Goal: Transaction & Acquisition: Obtain resource

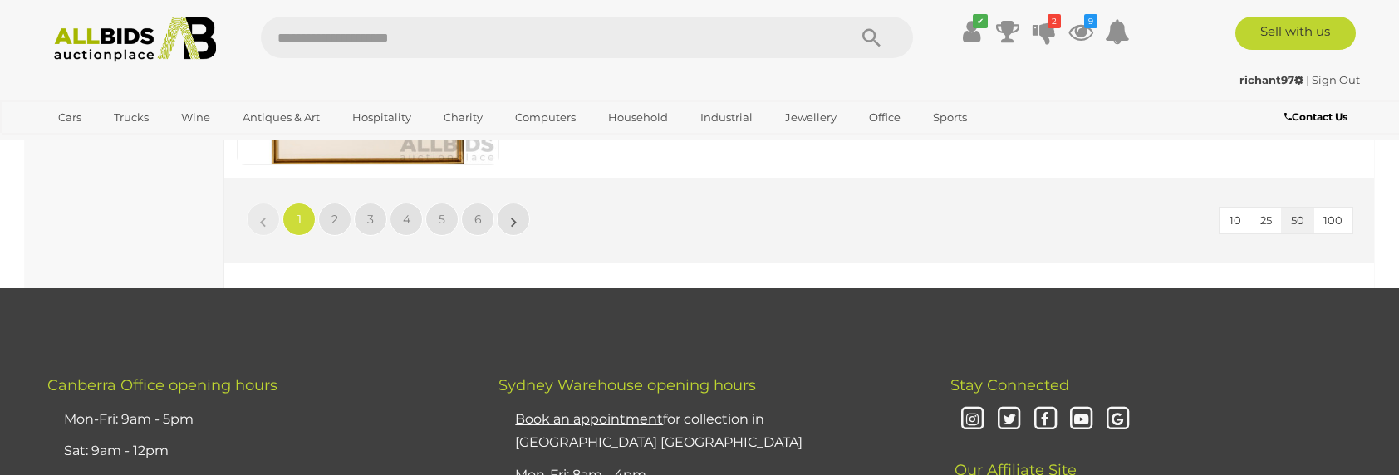
scroll to position [14377, 0]
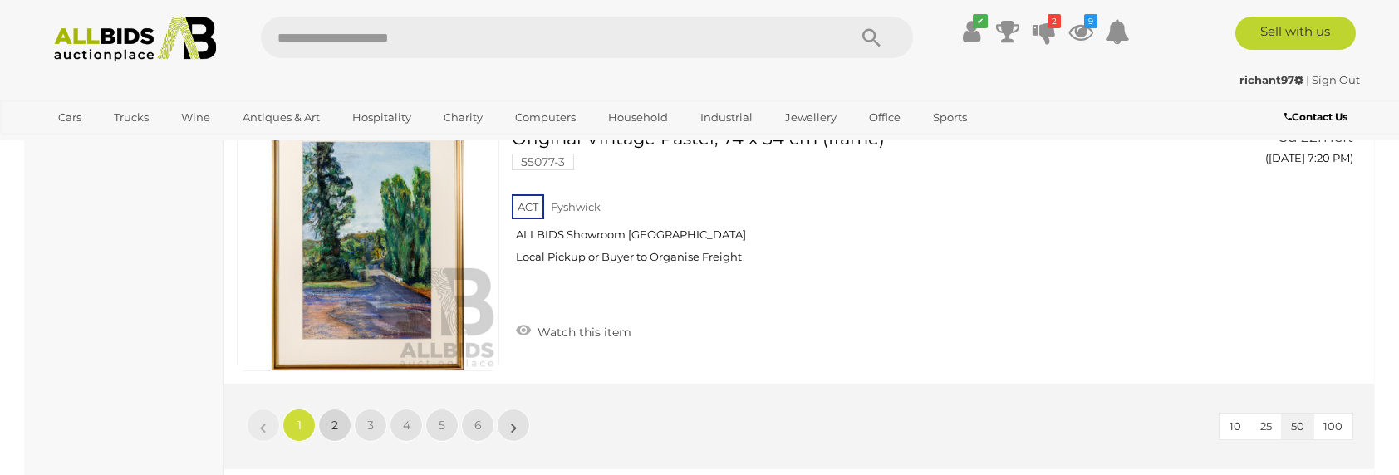
click at [345, 409] on link "2" at bounding box center [334, 425] width 33 height 33
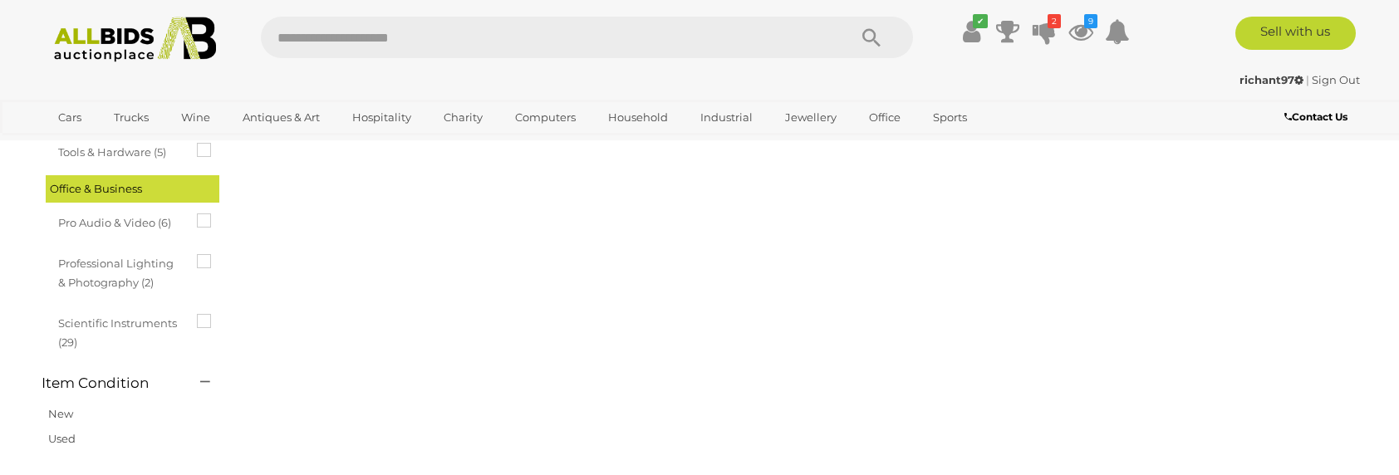
scroll to position [0, 0]
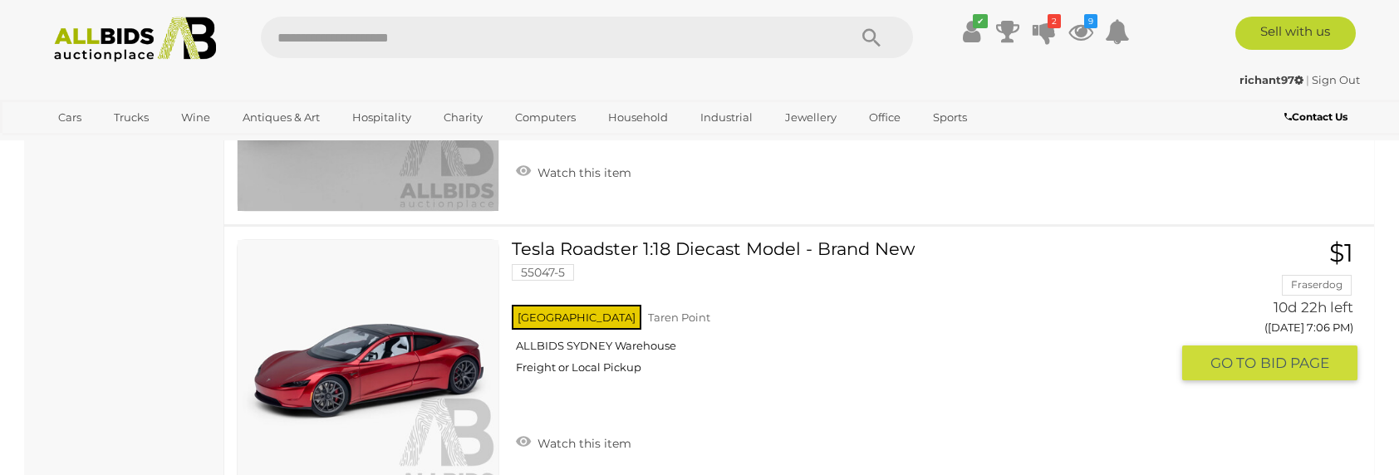
scroll to position [14460, 0]
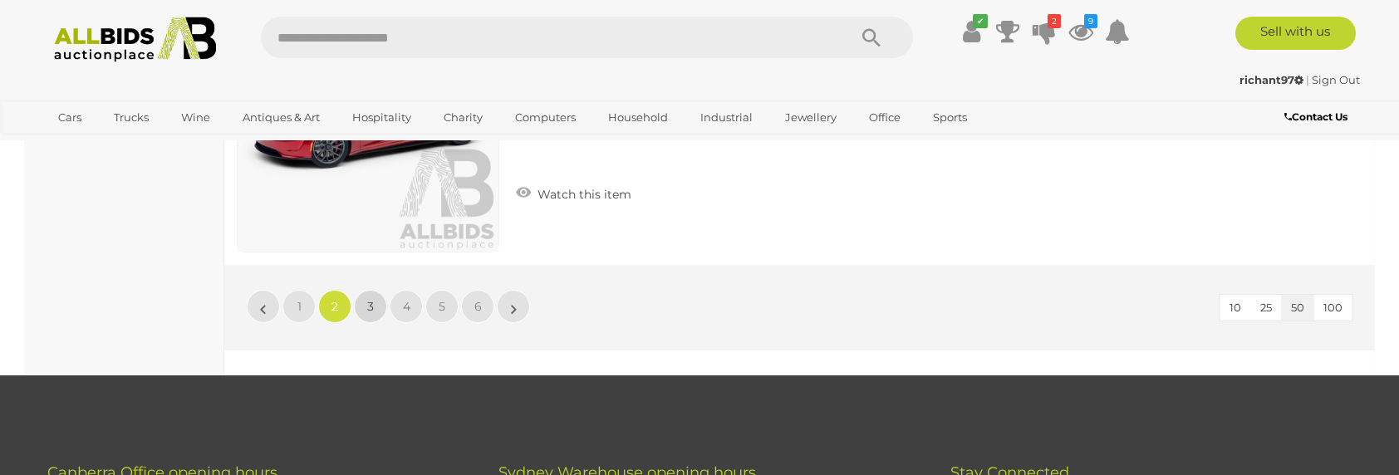
click at [373, 290] on link "3" at bounding box center [370, 306] width 33 height 33
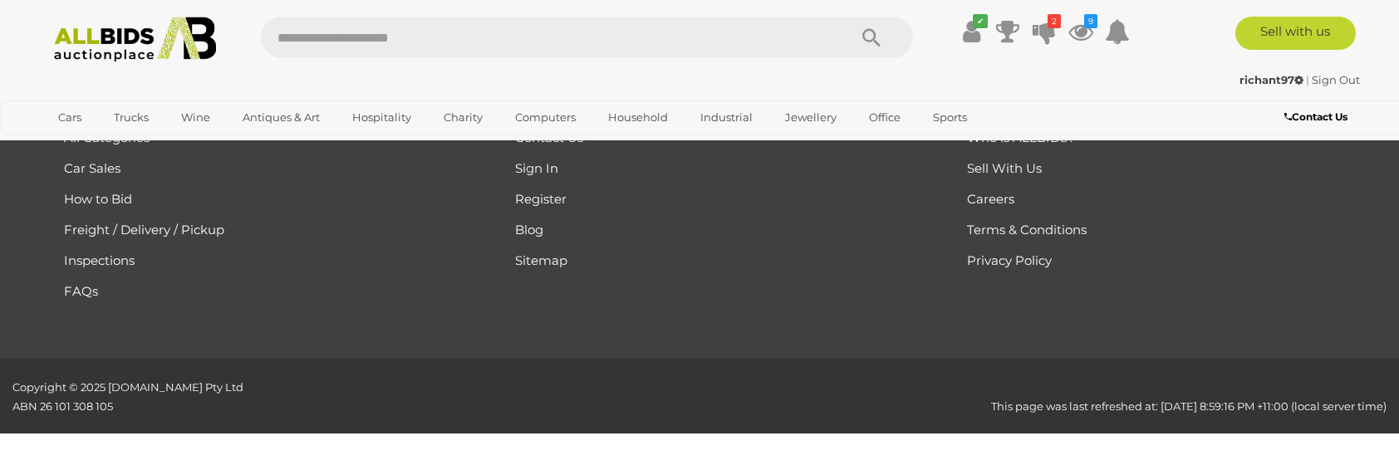
scroll to position [0, 0]
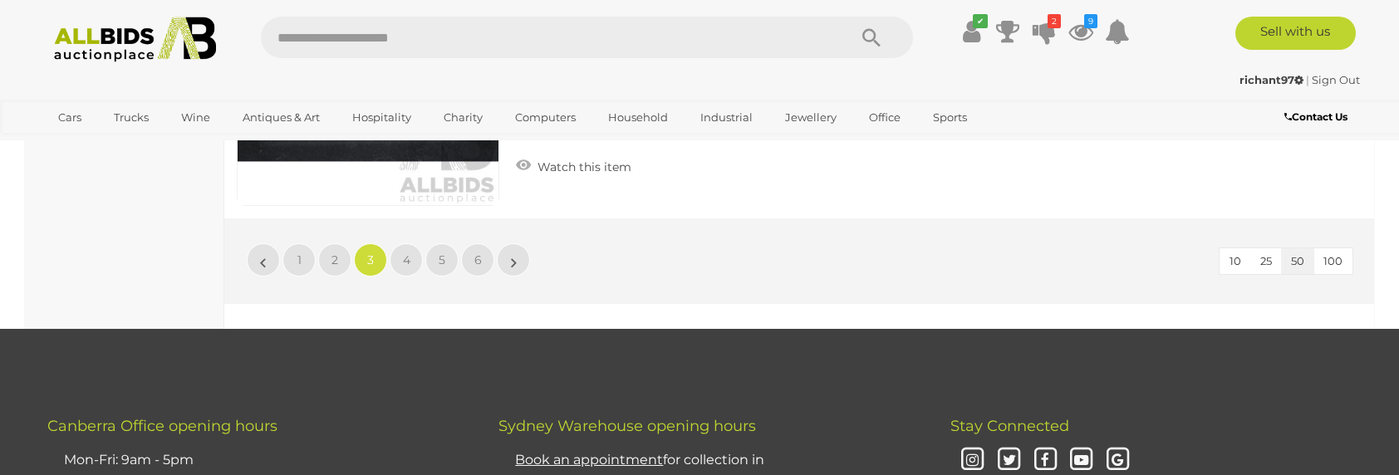
scroll to position [14543, 0]
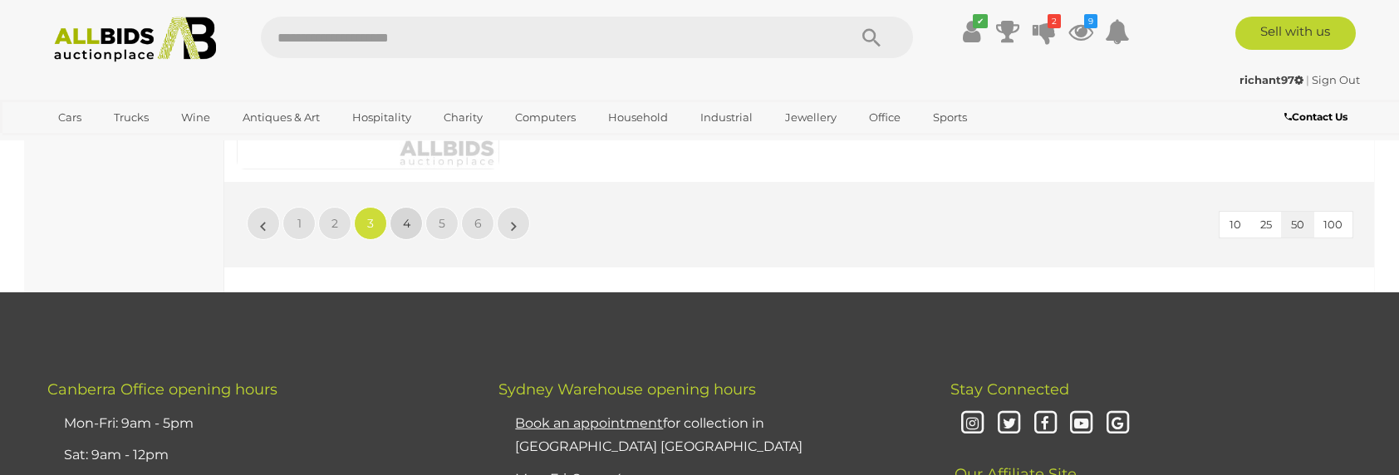
click at [413, 219] on link "4" at bounding box center [406, 223] width 33 height 33
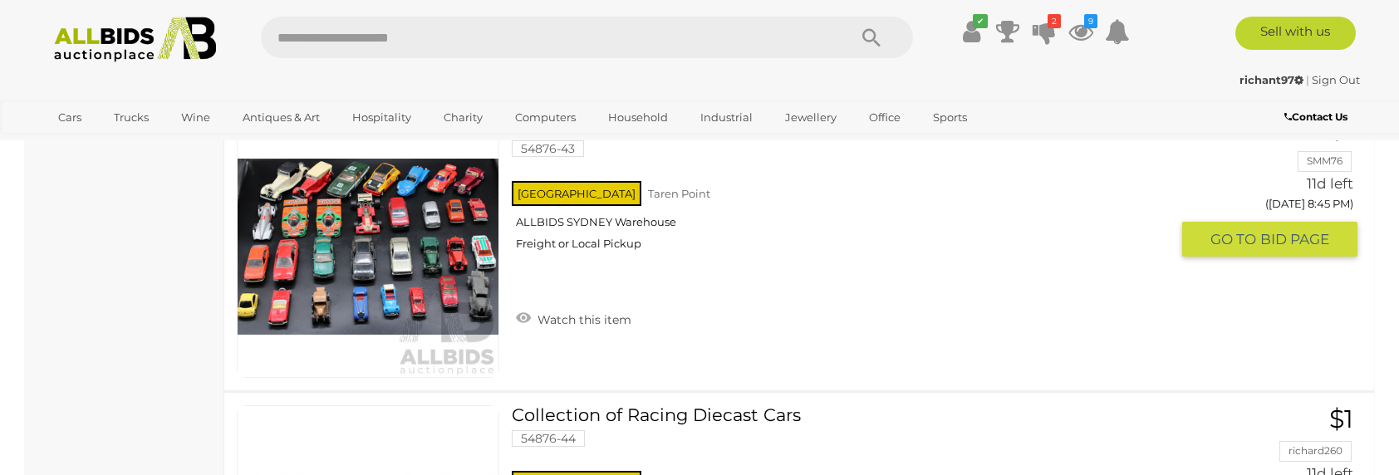
scroll to position [14377, 0]
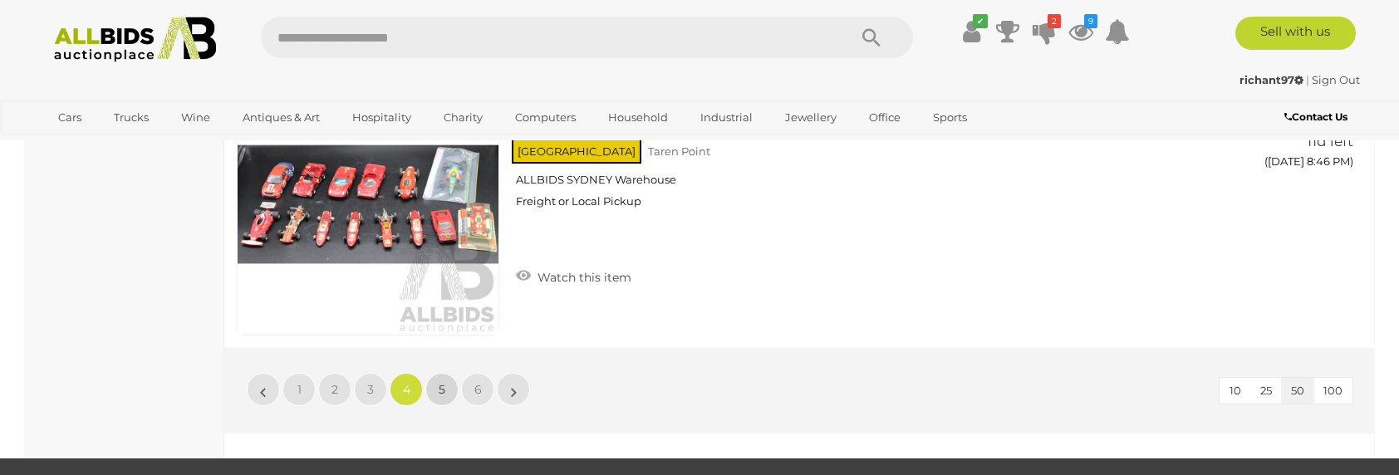
click at [449, 374] on link "5" at bounding box center [441, 389] width 33 height 33
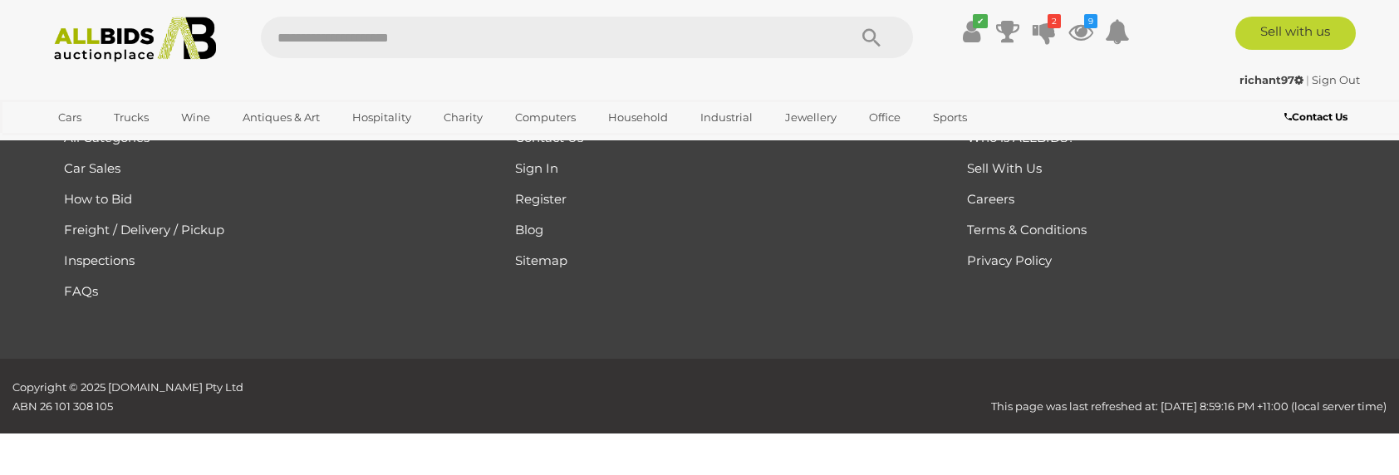
scroll to position [0, 0]
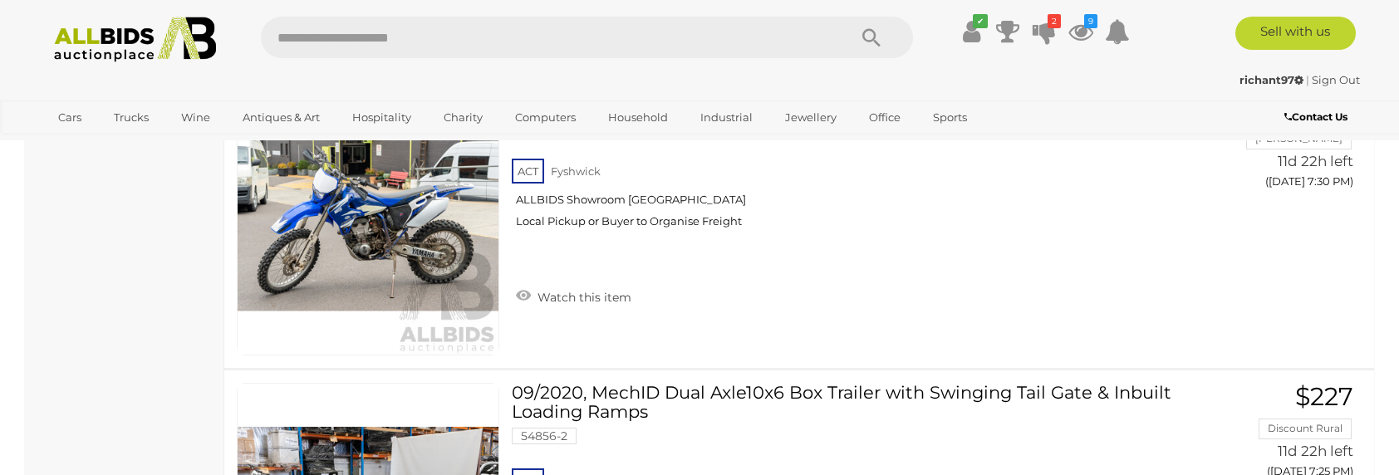
scroll to position [3241, 0]
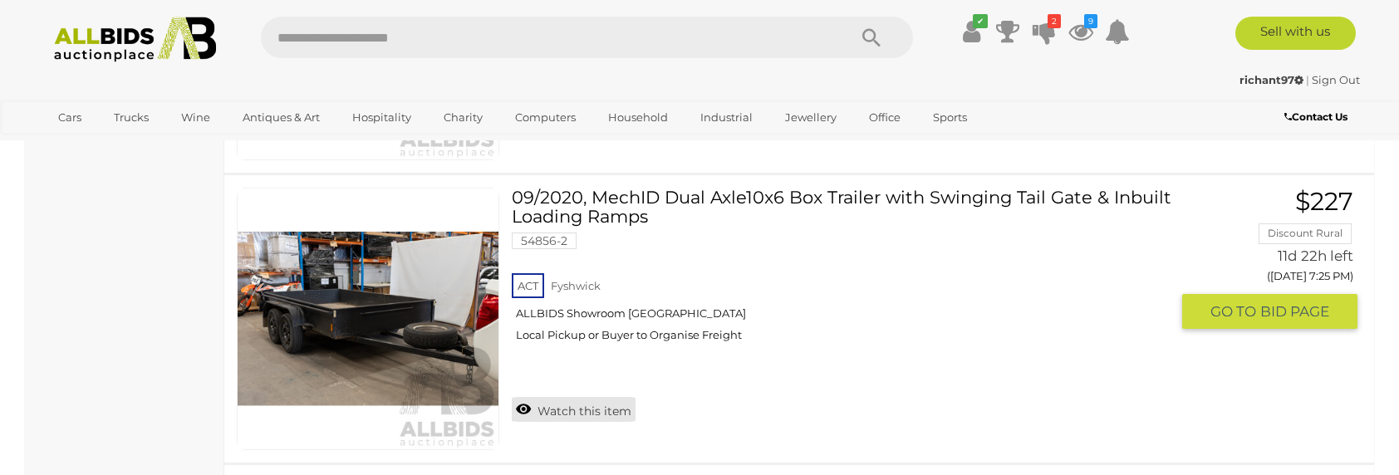
click at [617, 404] on link "Watch this item" at bounding box center [574, 409] width 124 height 25
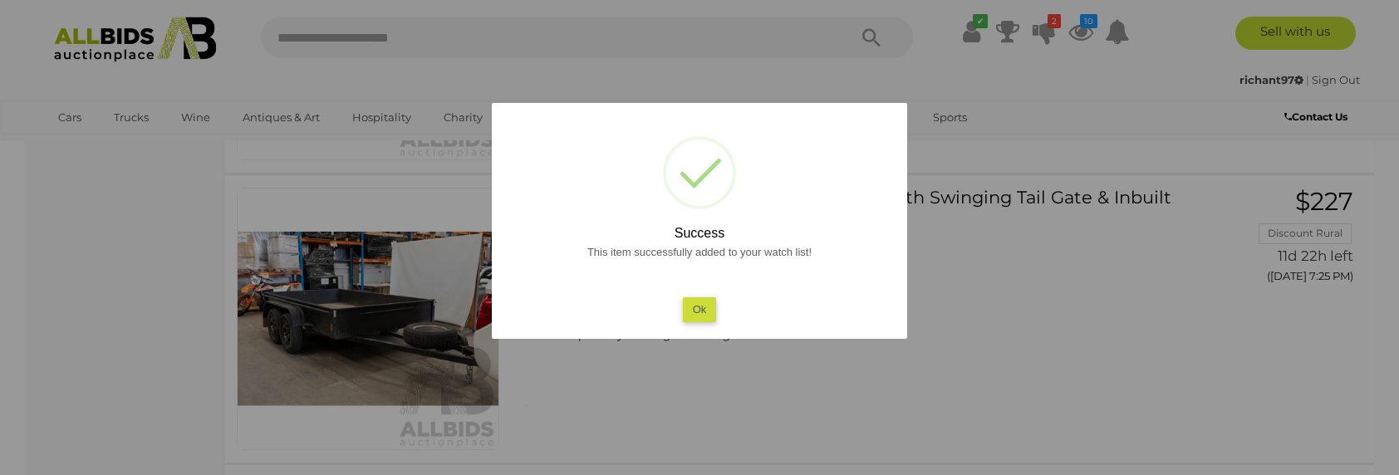
click at [696, 314] on button "Ok" at bounding box center [700, 310] width 34 height 24
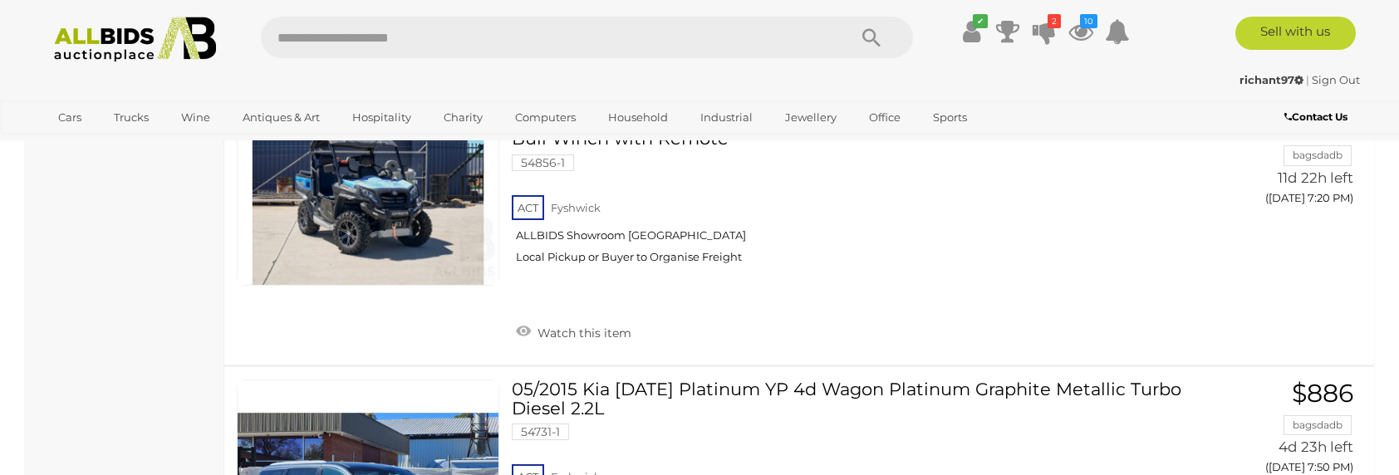
scroll to position [4404, 0]
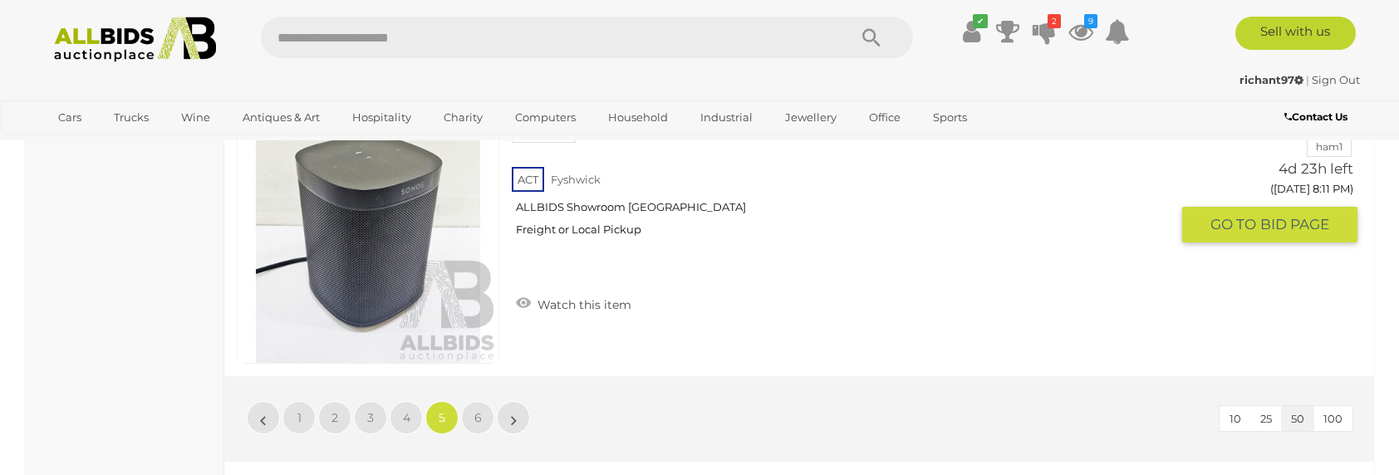
scroll to position [14460, 0]
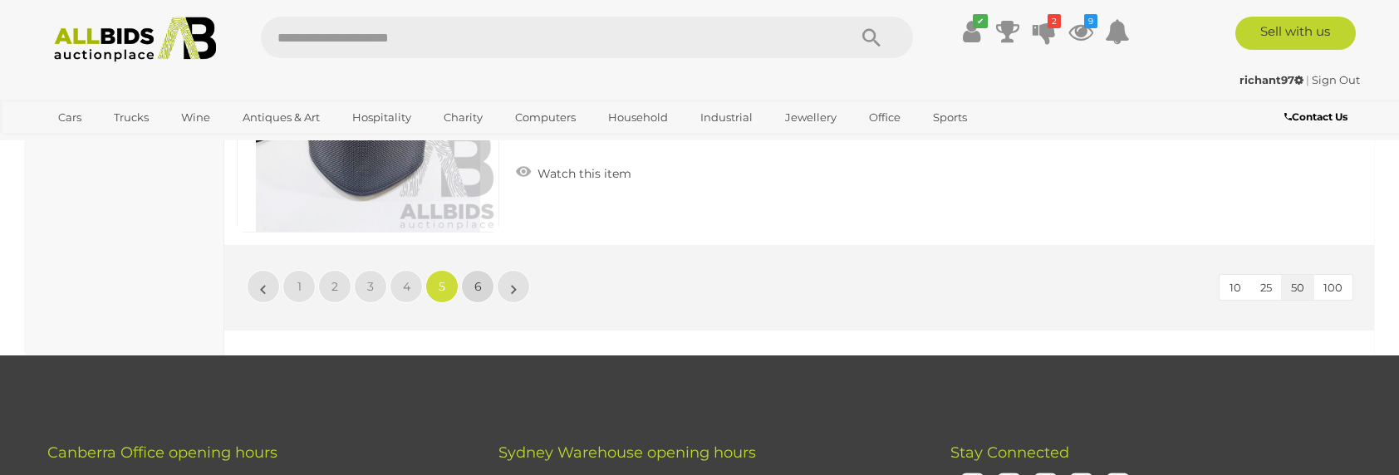
click at [469, 271] on link "6" at bounding box center [477, 286] width 33 height 33
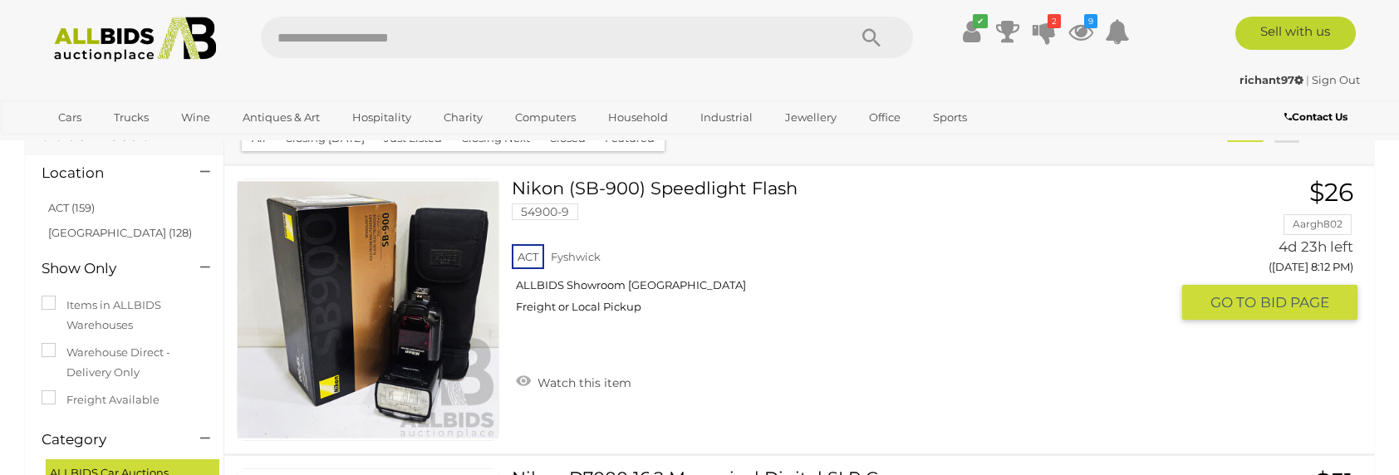
scroll to position [83, 0]
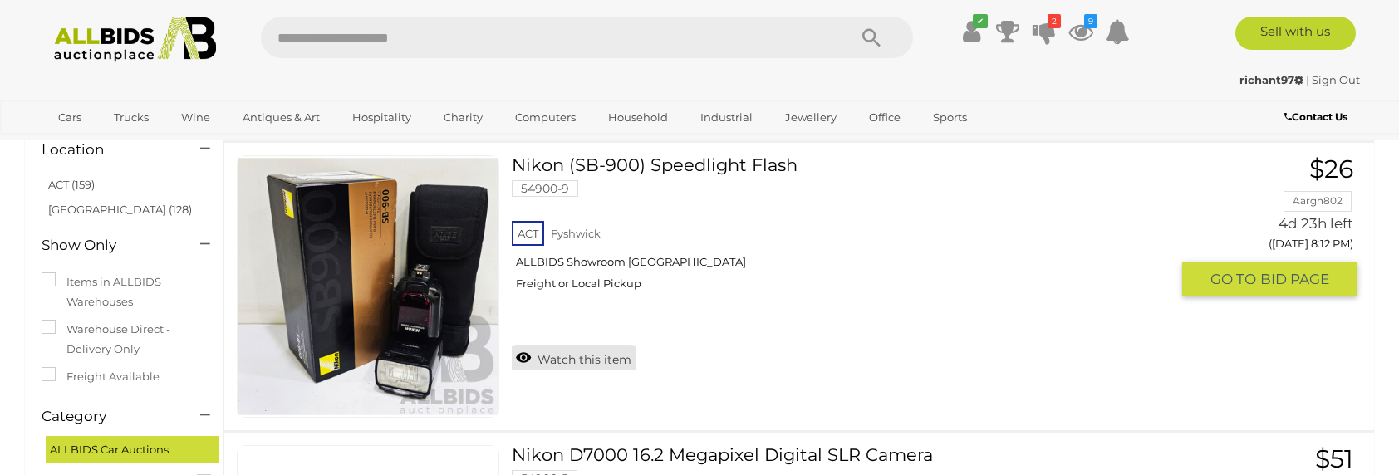
click at [593, 361] on link "Watch this item" at bounding box center [574, 358] width 124 height 25
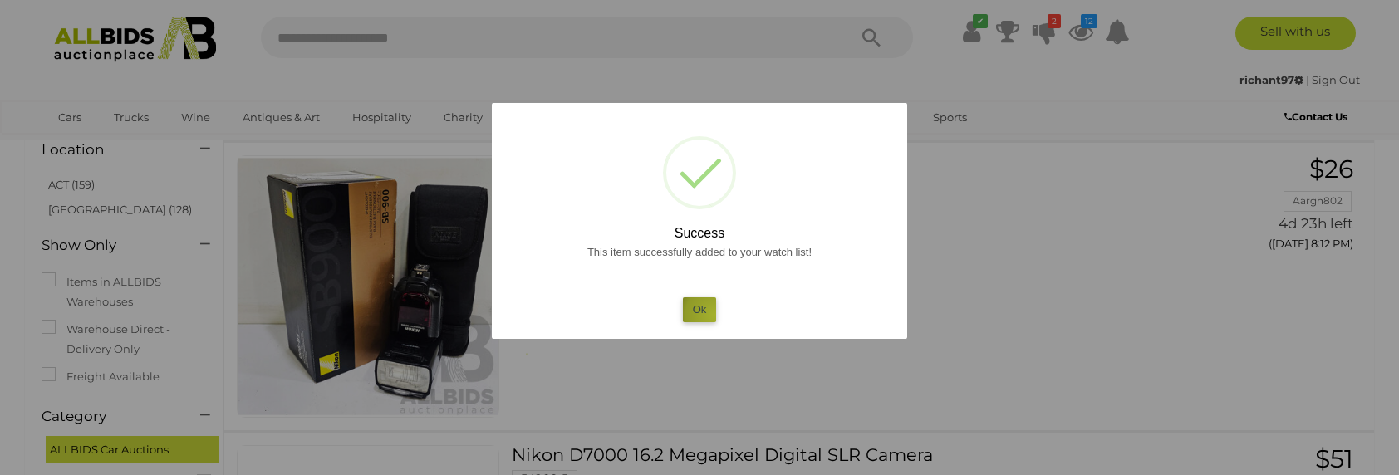
click at [715, 315] on button "Ok" at bounding box center [700, 310] width 34 height 24
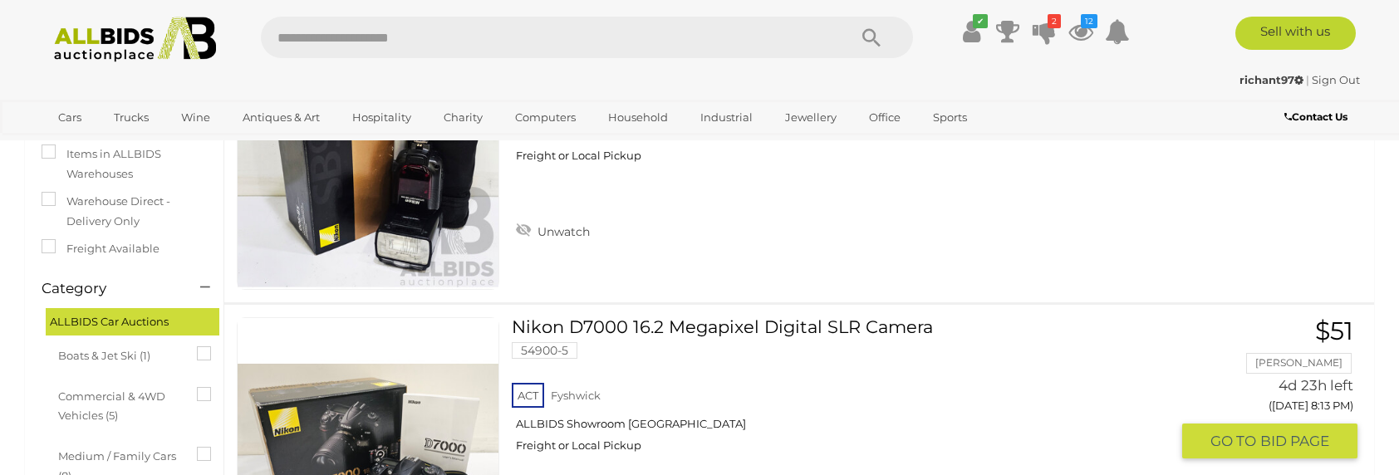
scroll to position [332, 0]
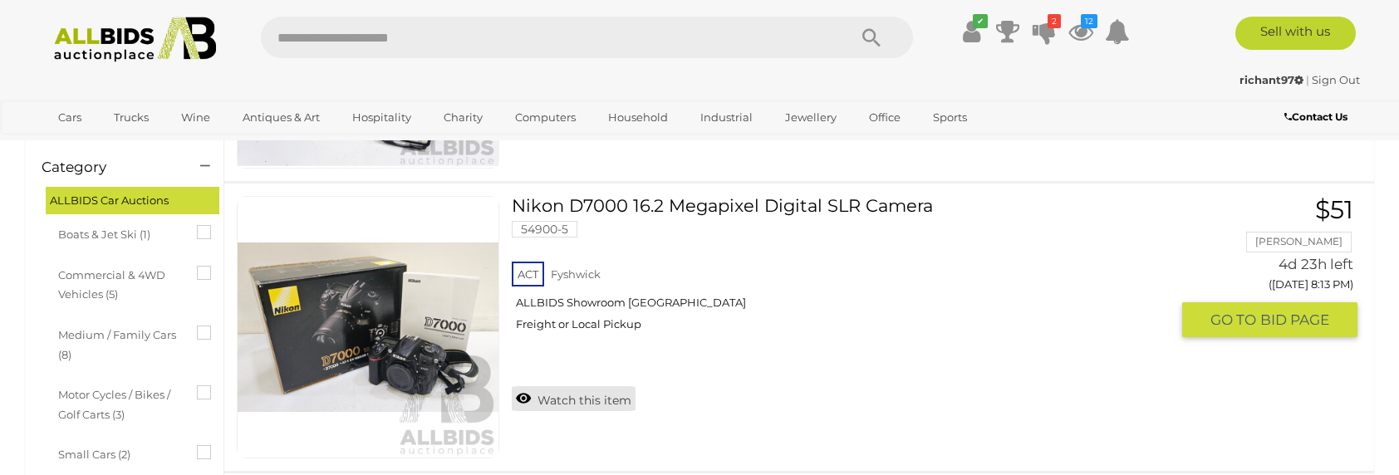
click at [572, 401] on link "Watch this item" at bounding box center [574, 398] width 124 height 25
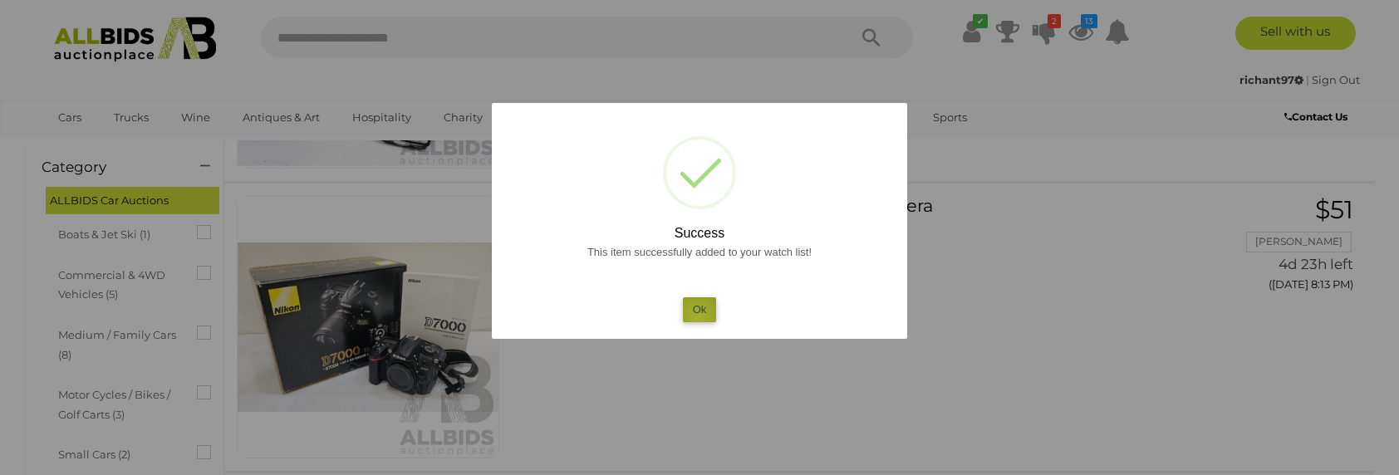
click at [698, 317] on button "Ok" at bounding box center [700, 310] width 34 height 24
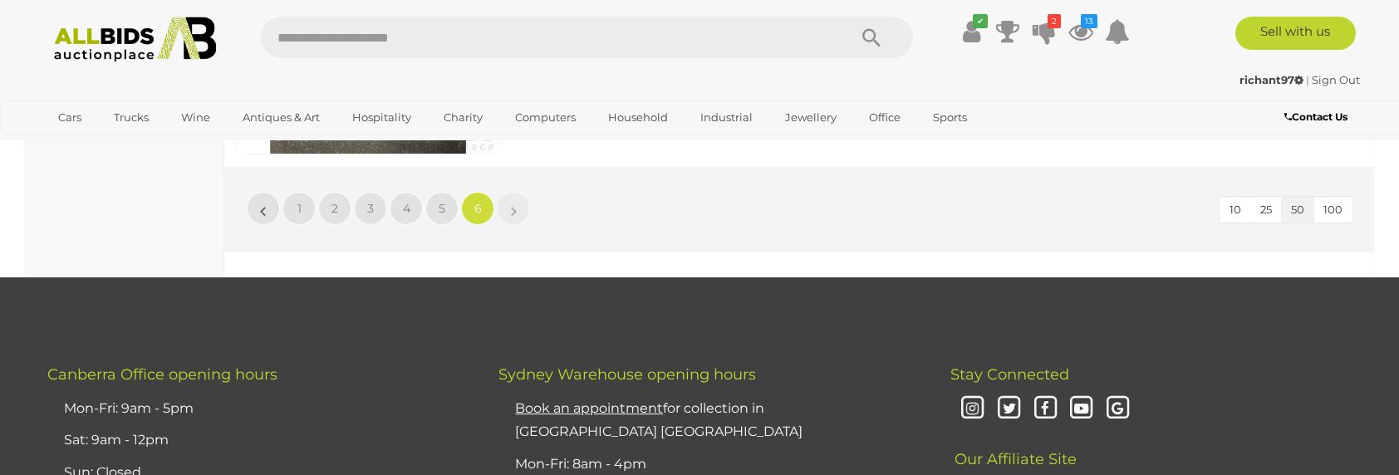
scroll to position [10803, 0]
